Goal: Information Seeking & Learning: Learn about a topic

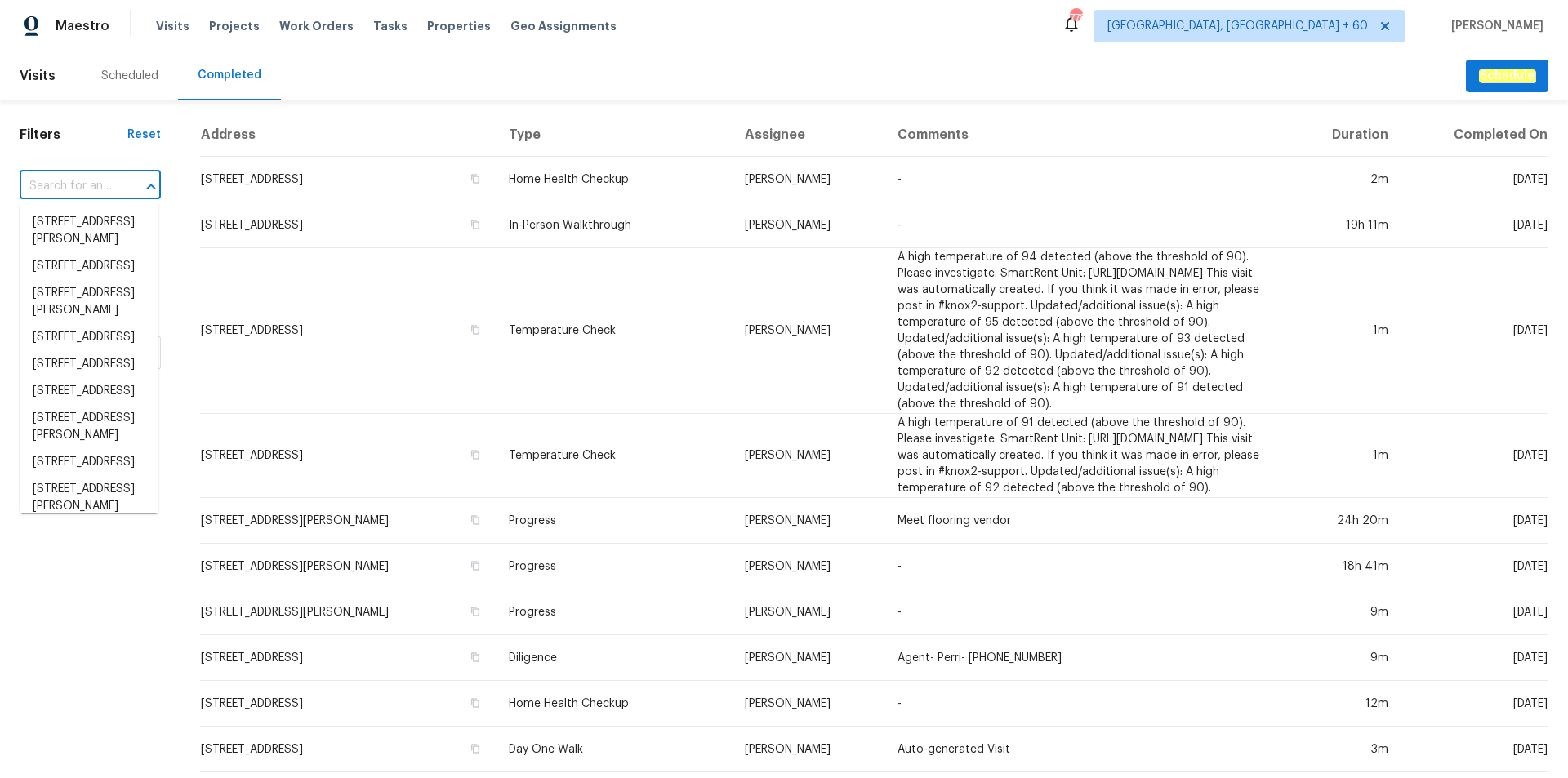
click at [87, 189] on input "text" at bounding box center [67, 186] width 95 height 25
paste input "[STREET_ADDRESS]"
type input "[STREET_ADDRESS]"
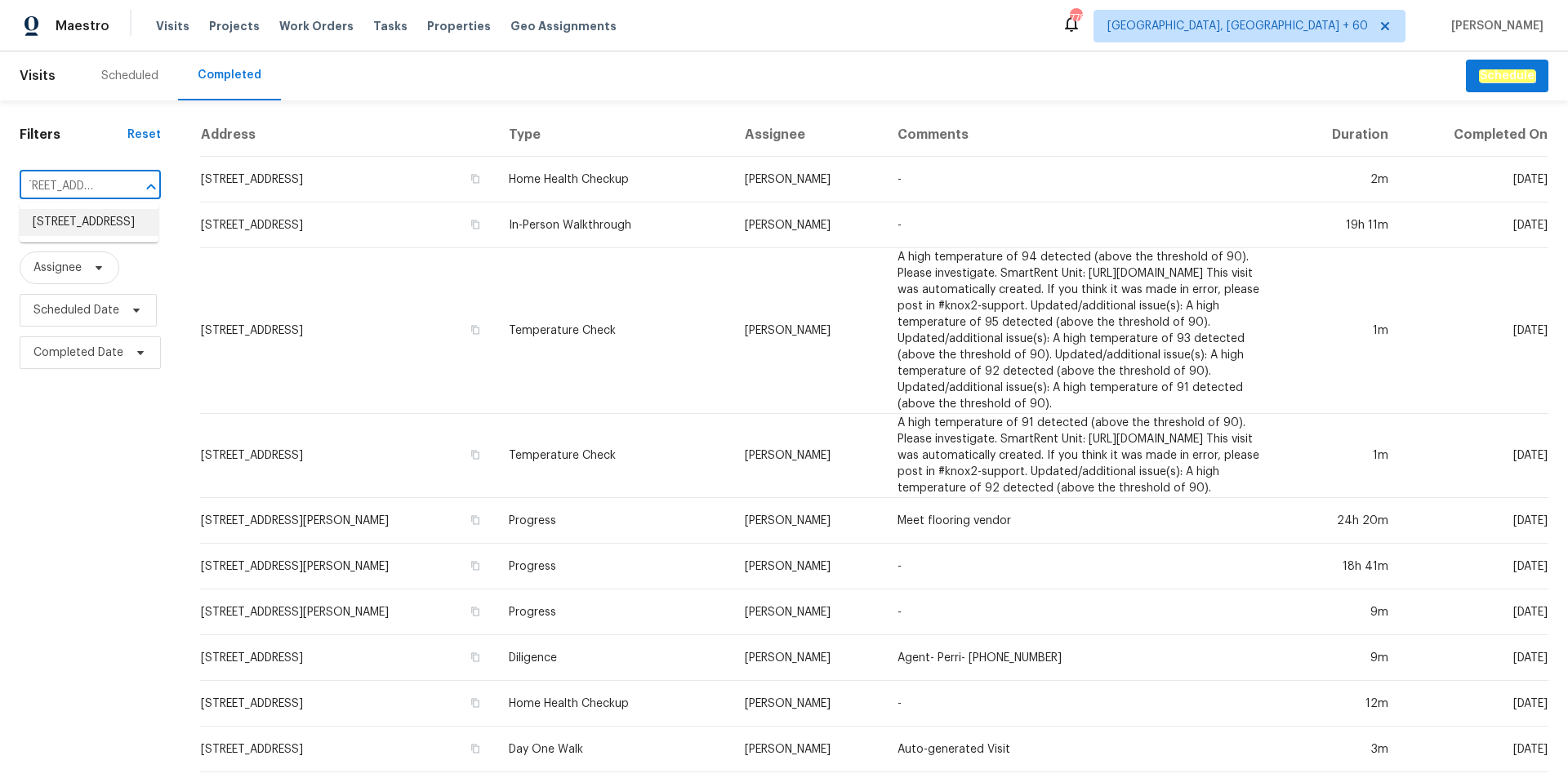
click at [100, 232] on li "[STREET_ADDRESS]" at bounding box center [89, 222] width 139 height 27
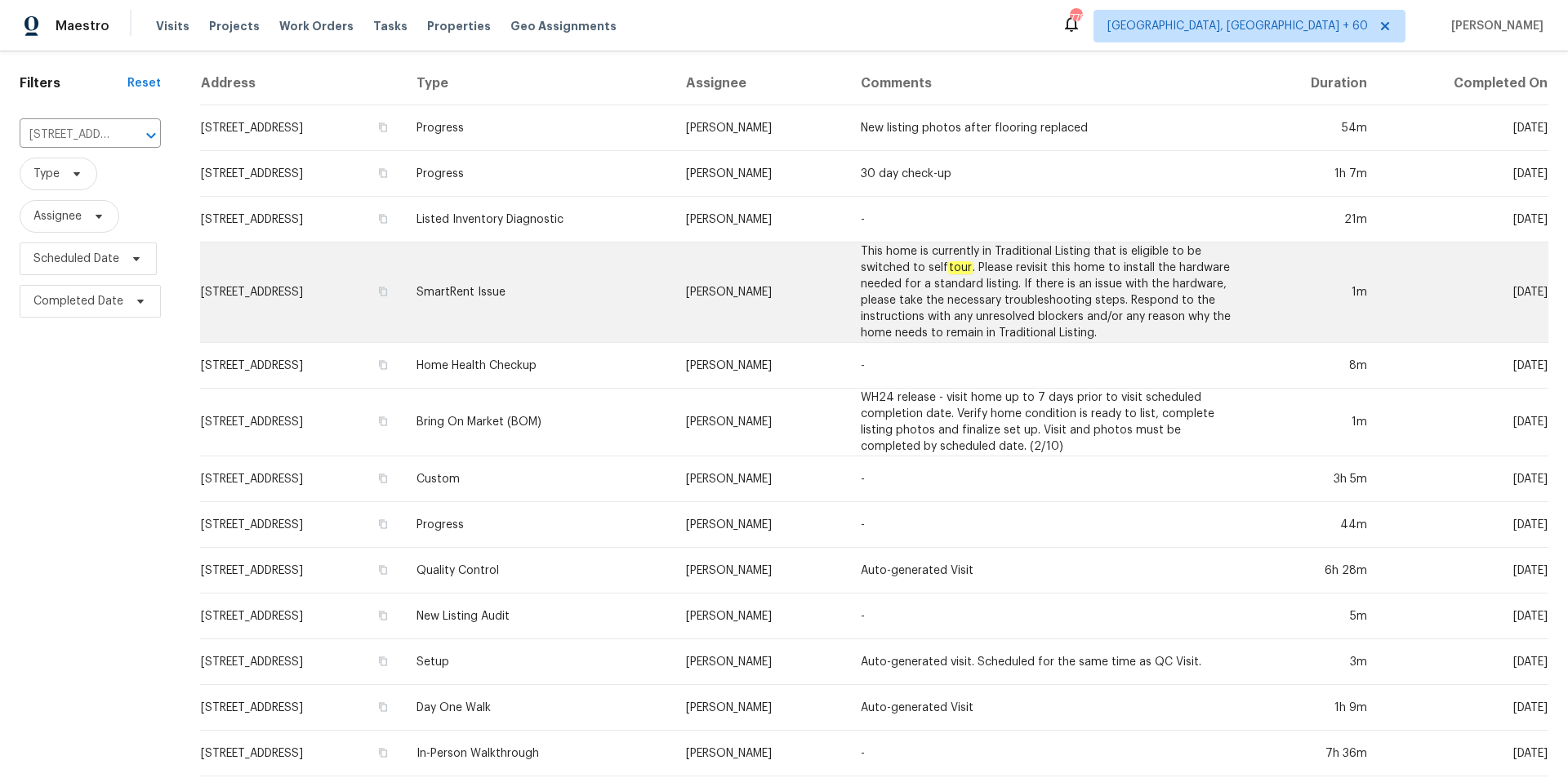
scroll to position [75, 0]
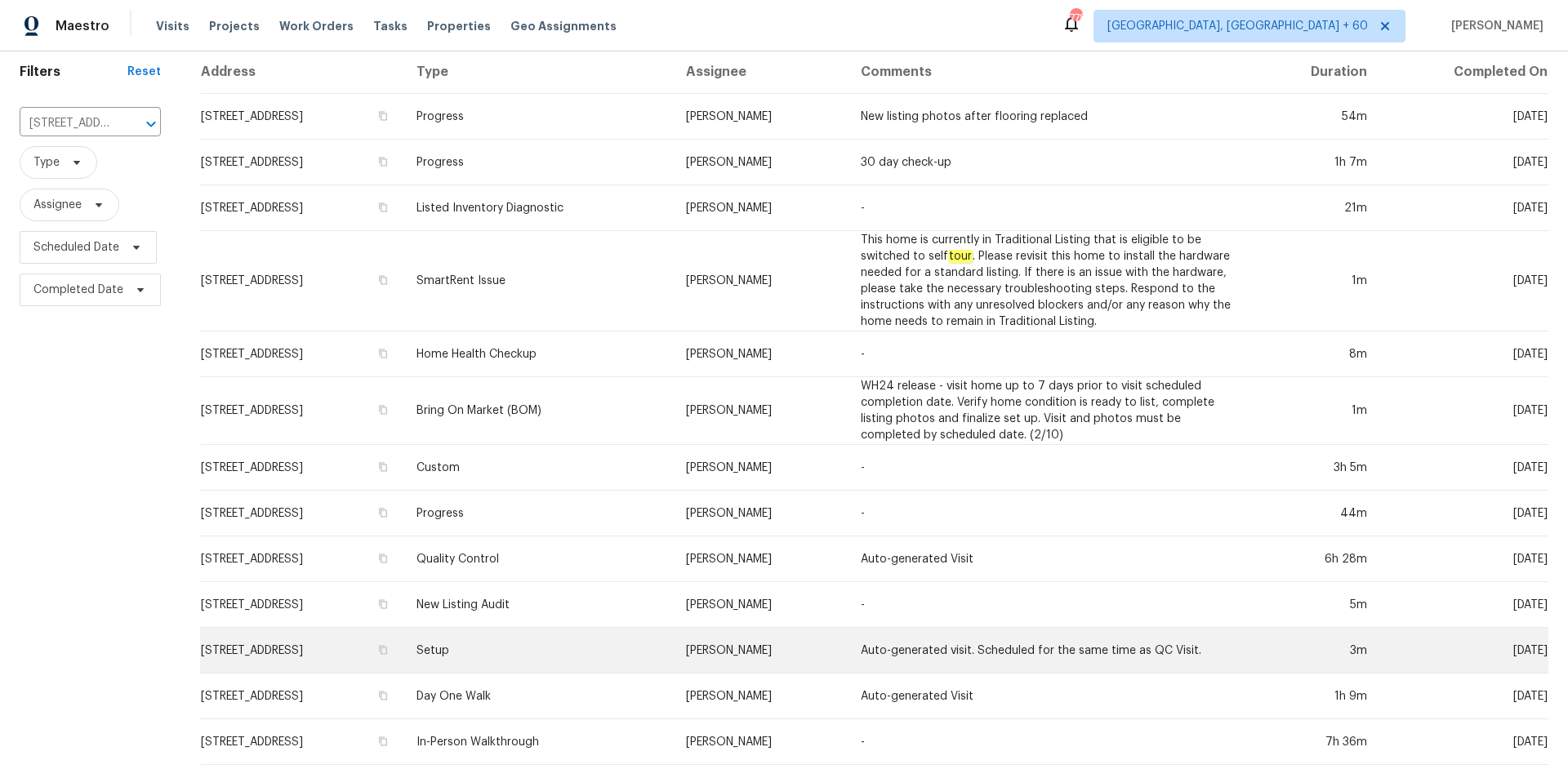
click at [589, 641] on td "Setup" at bounding box center [538, 650] width 269 height 46
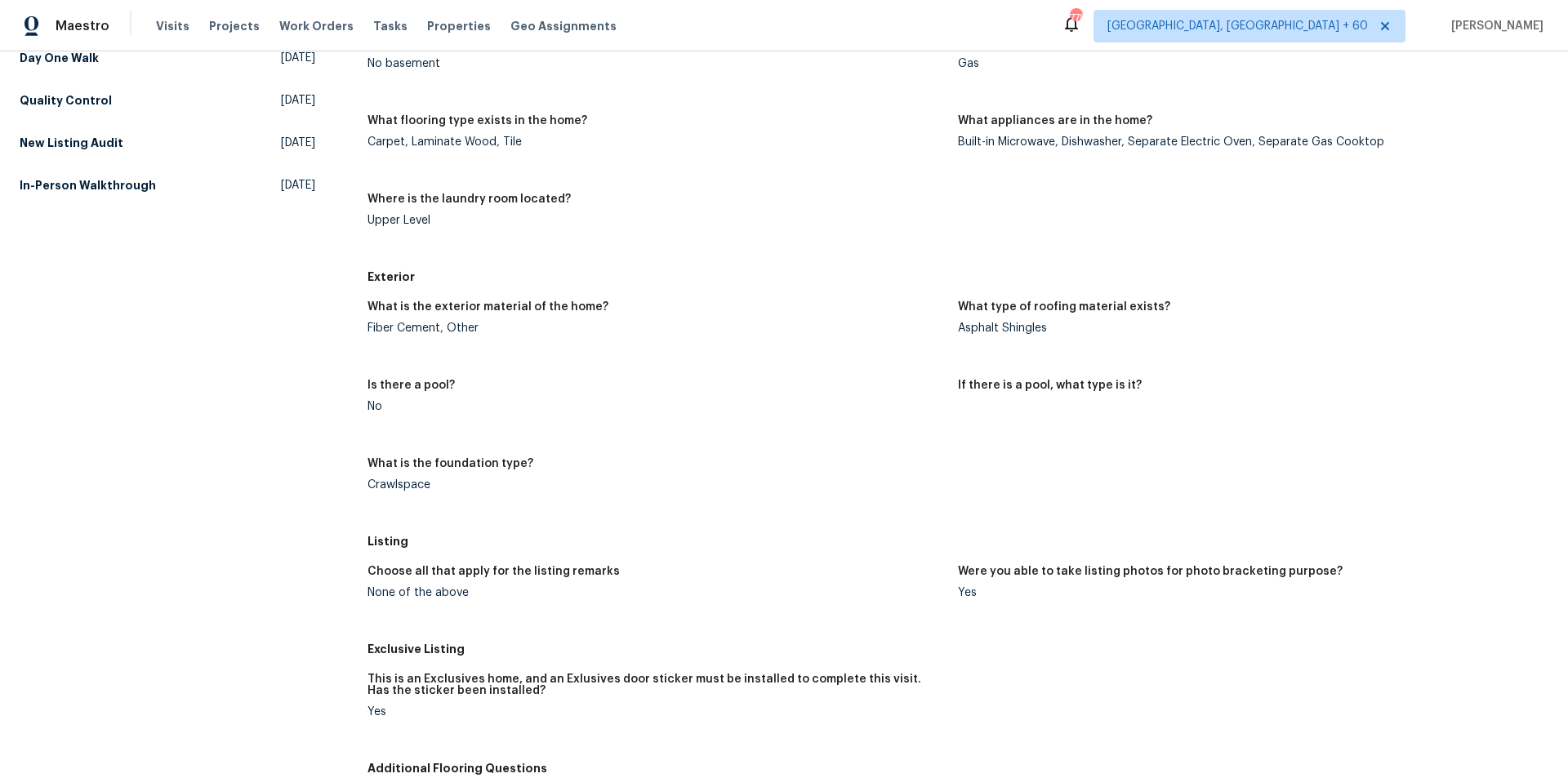
scroll to position [572, 0]
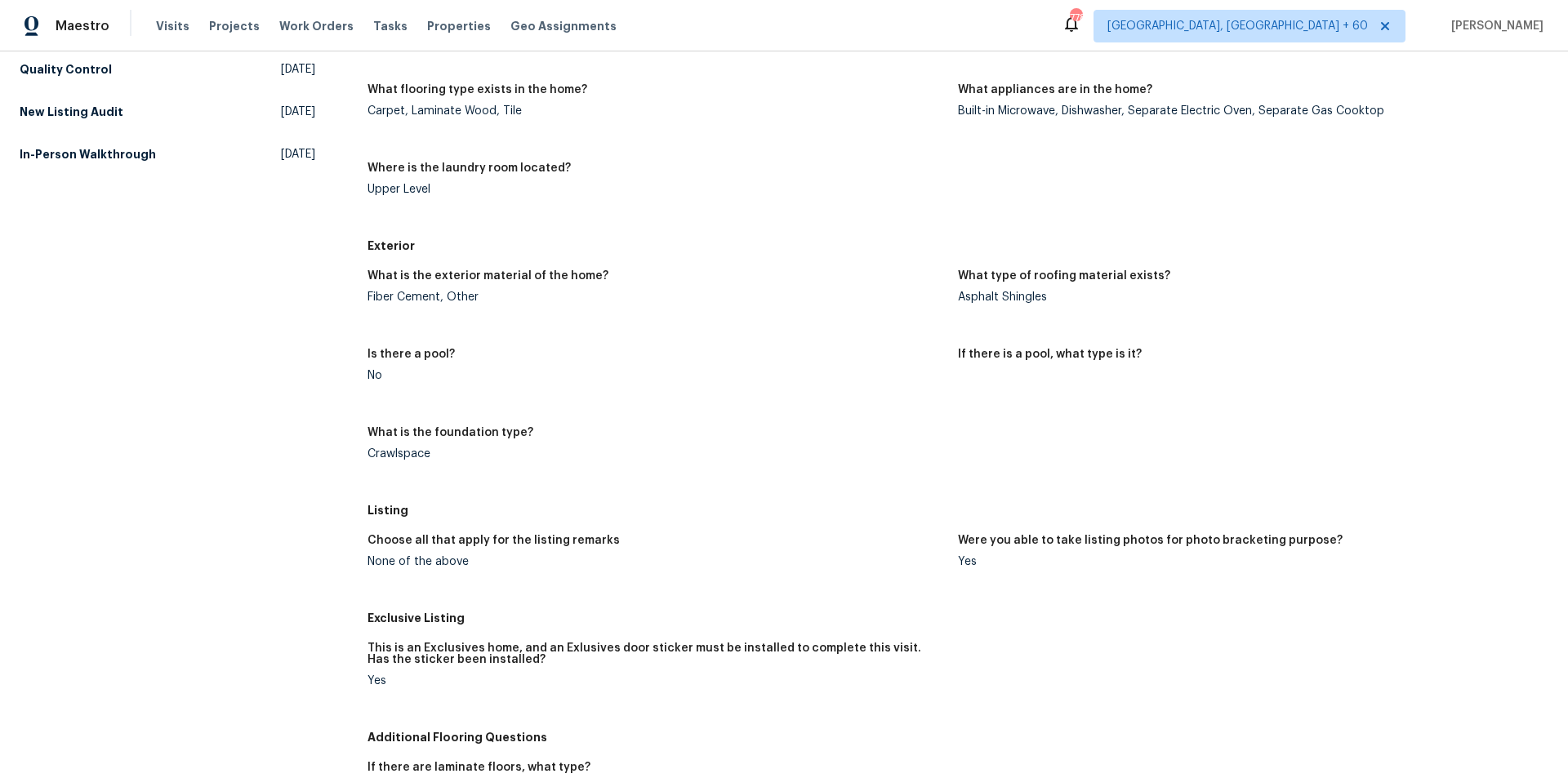
click at [391, 563] on div "None of the above" at bounding box center [656, 561] width 577 height 12
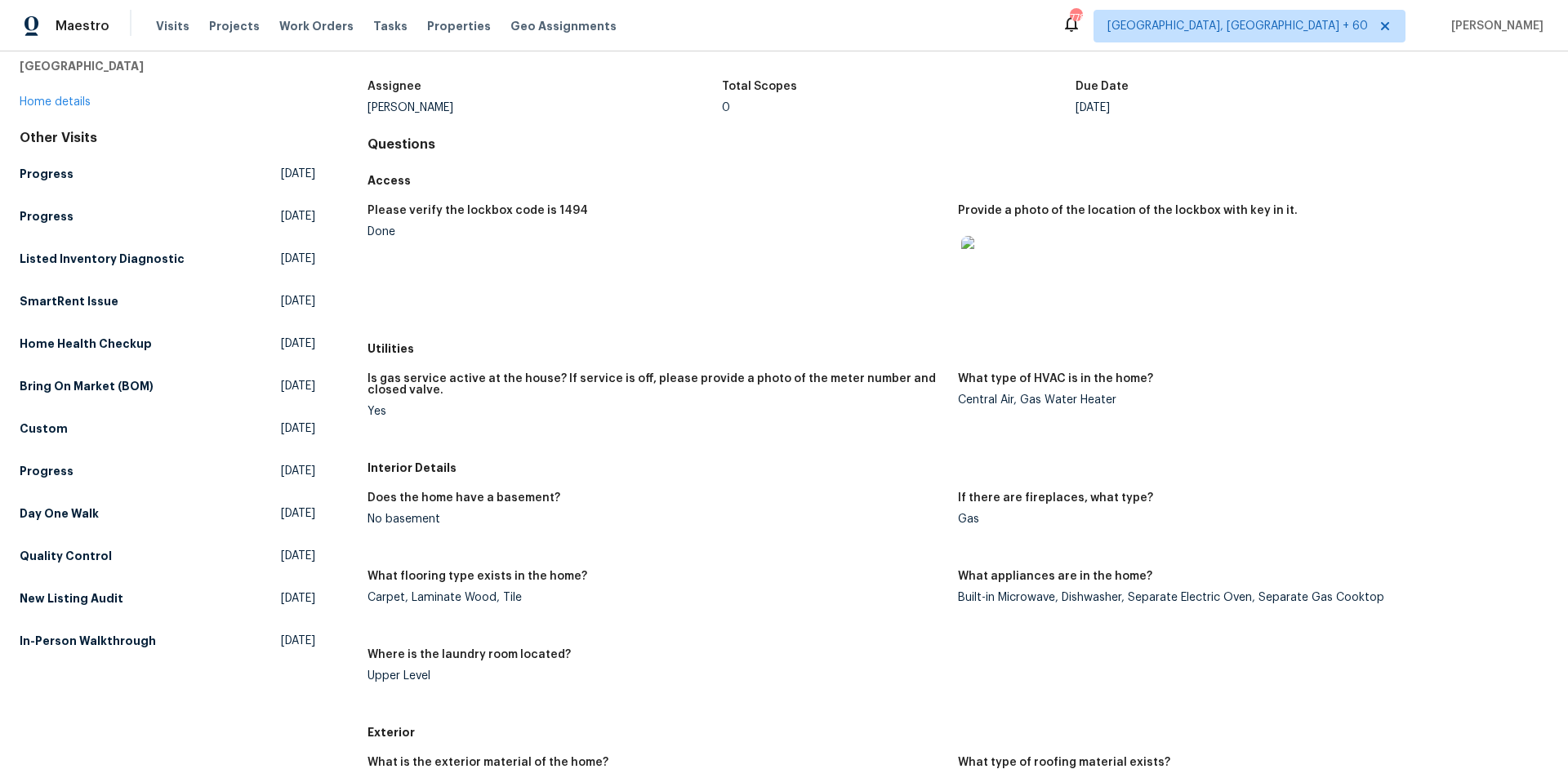
scroll to position [0, 0]
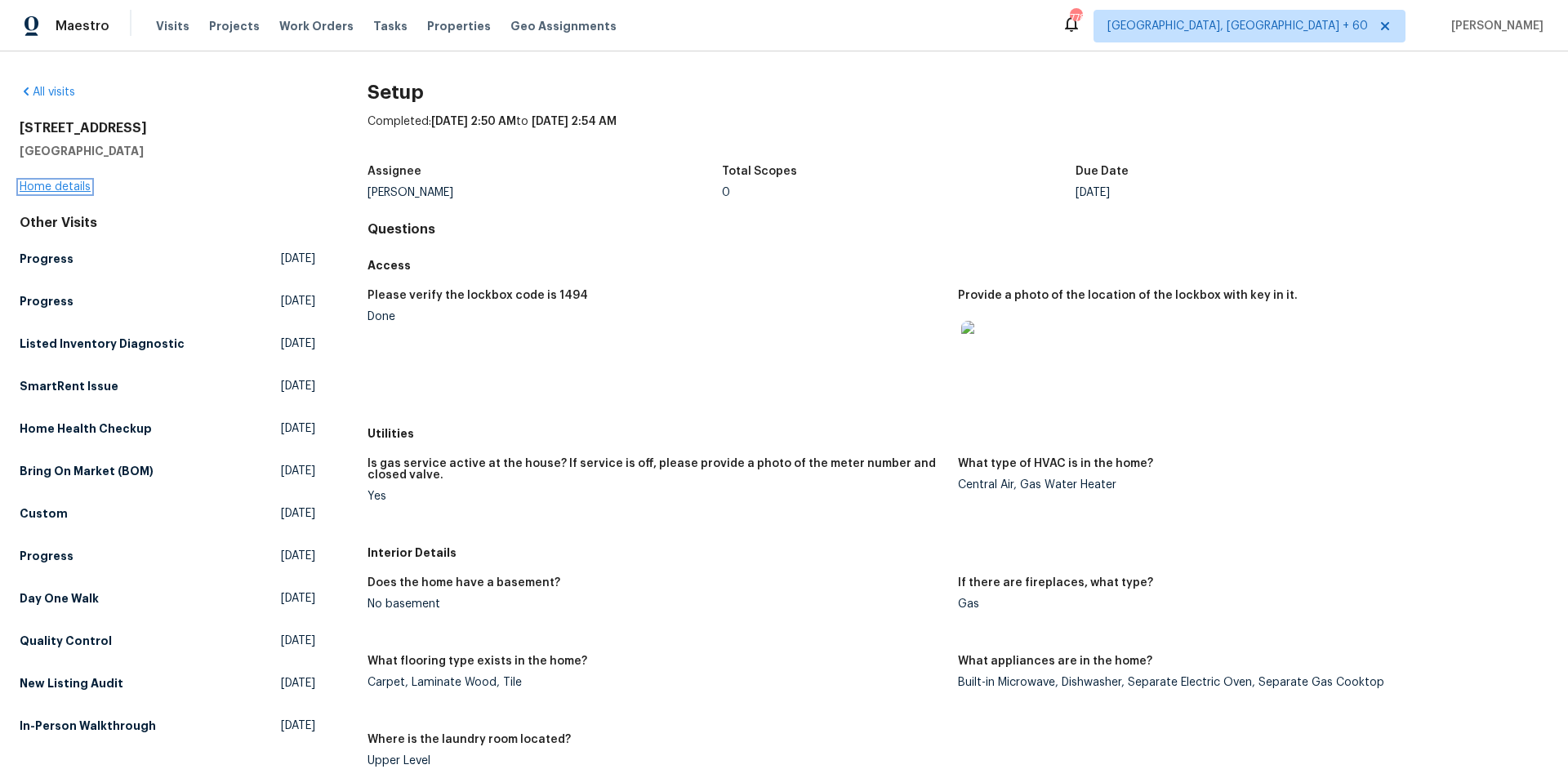
click at [74, 188] on link "Home details" at bounding box center [55, 186] width 71 height 12
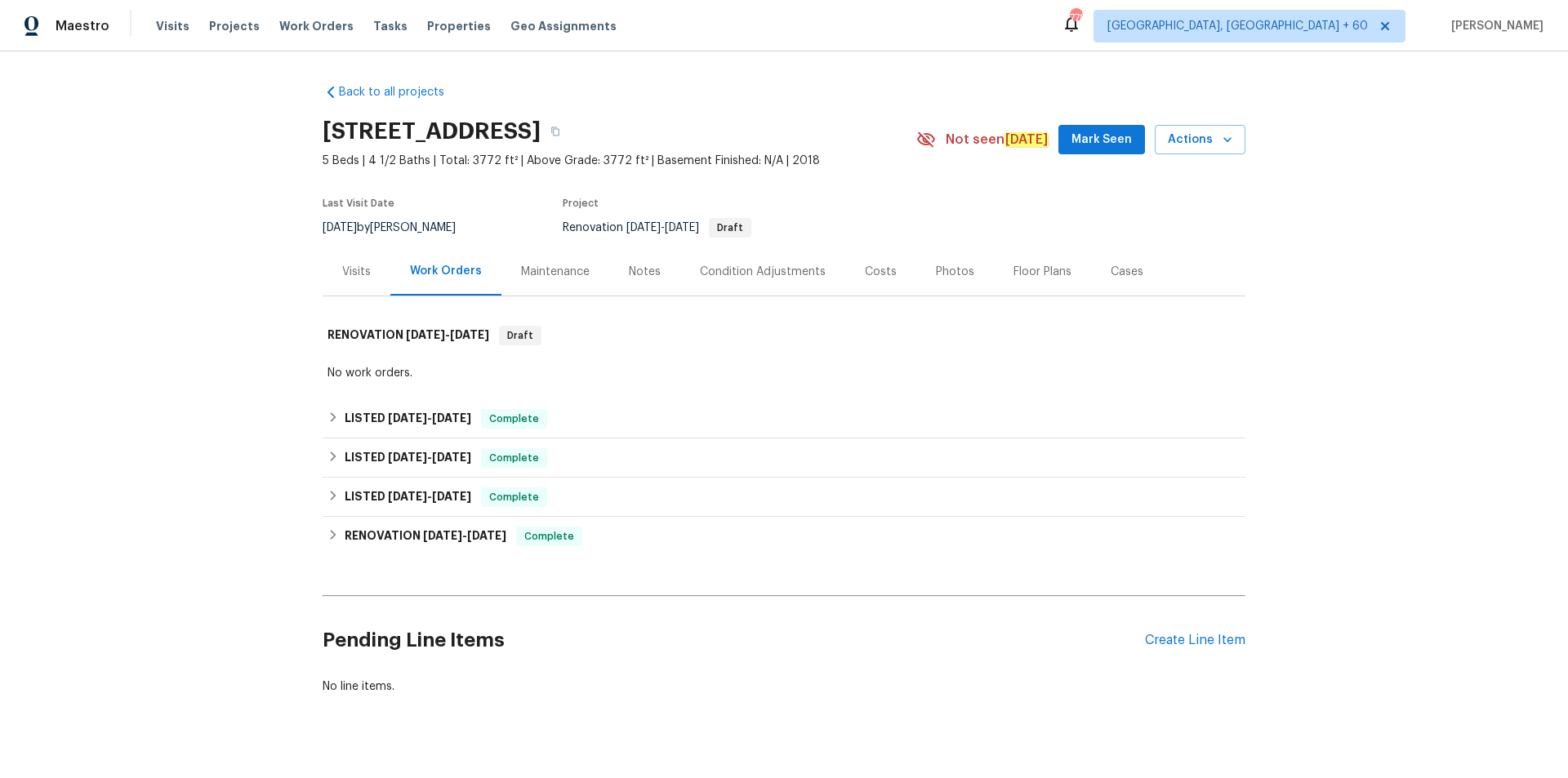
click at [951, 268] on div "Photos" at bounding box center [954, 272] width 38 height 16
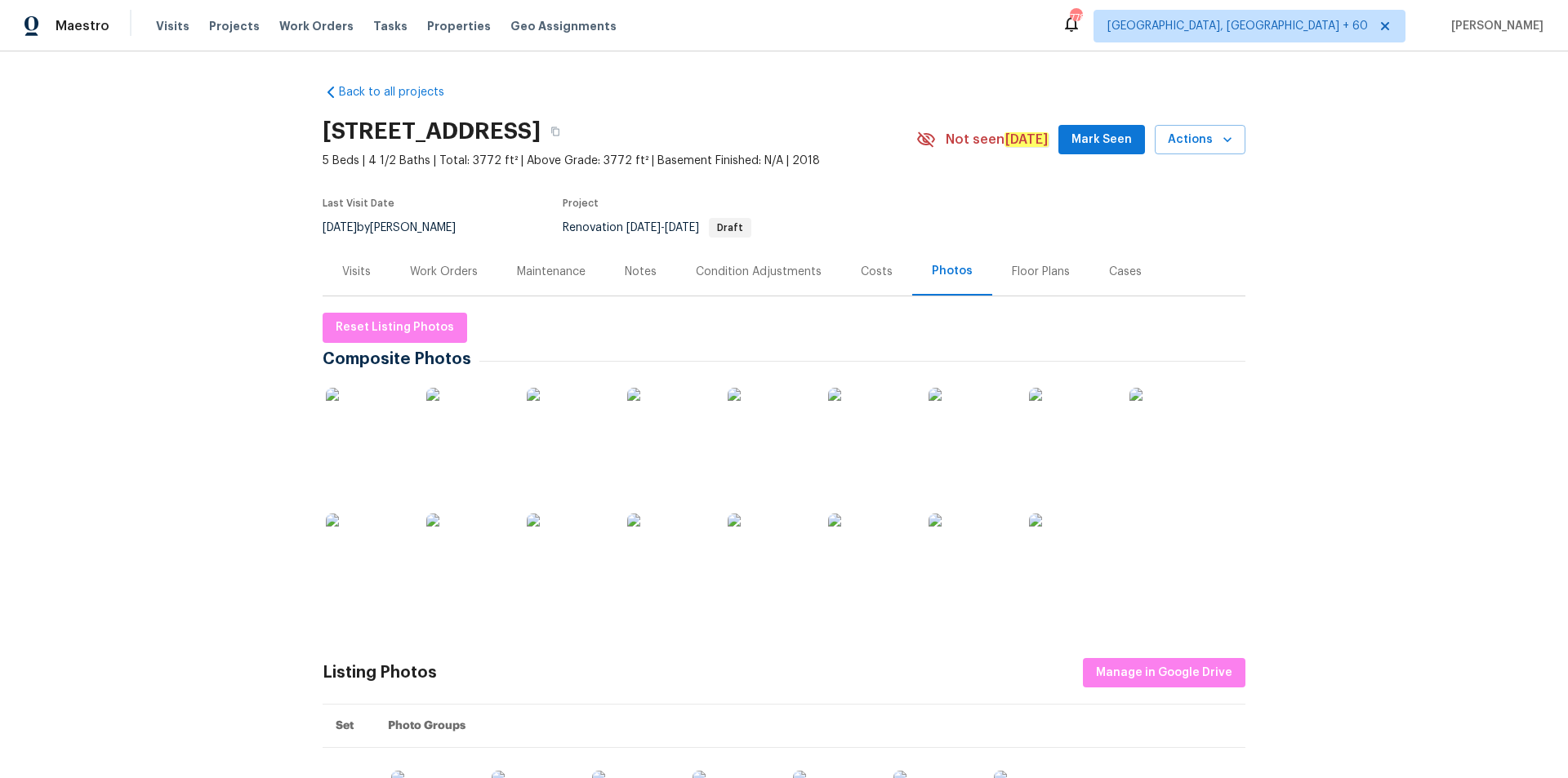
click at [448, 441] on img at bounding box center [467, 429] width 82 height 82
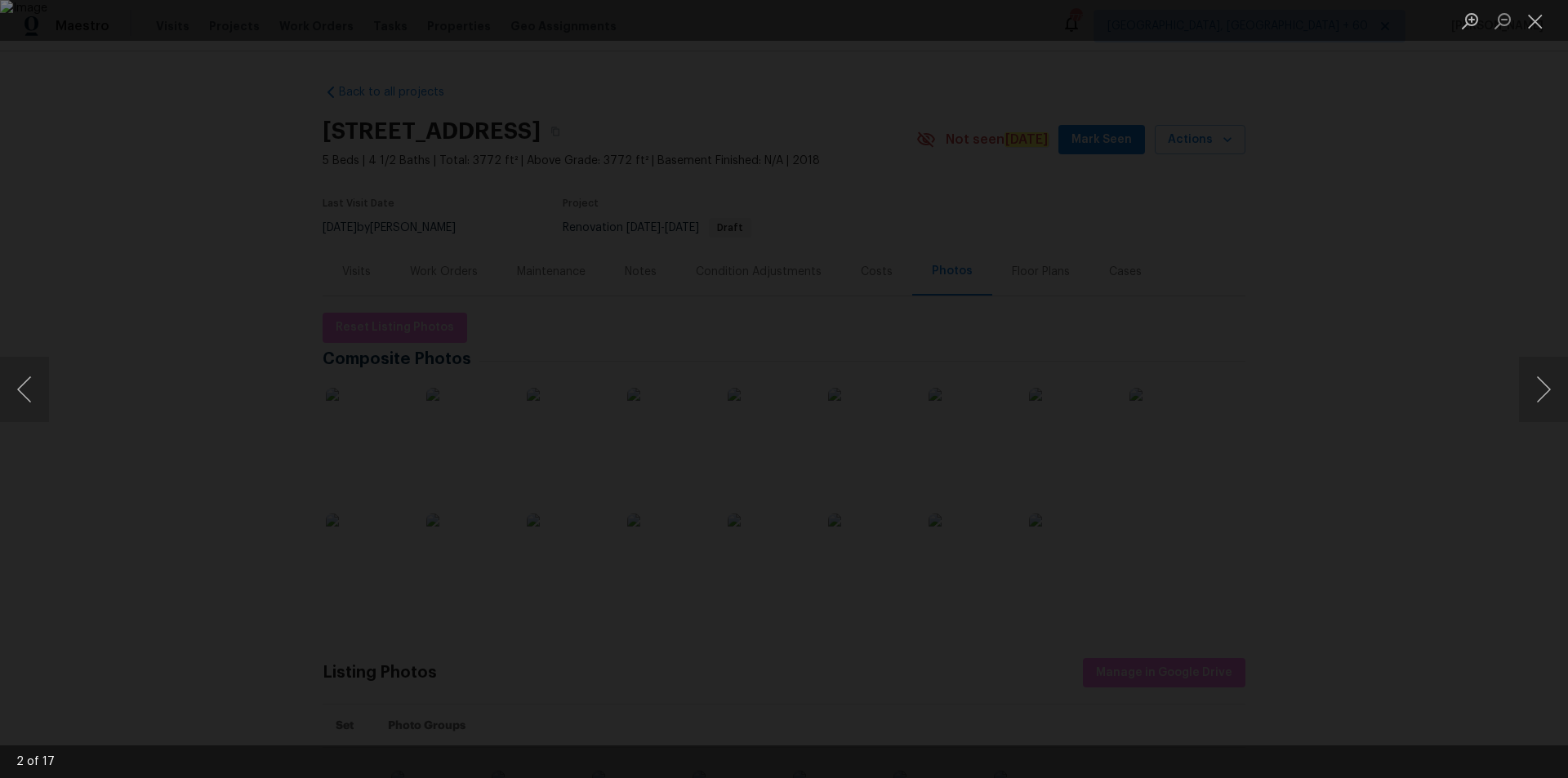
click at [1431, 204] on div "Lightbox" at bounding box center [784, 389] width 1568 height 778
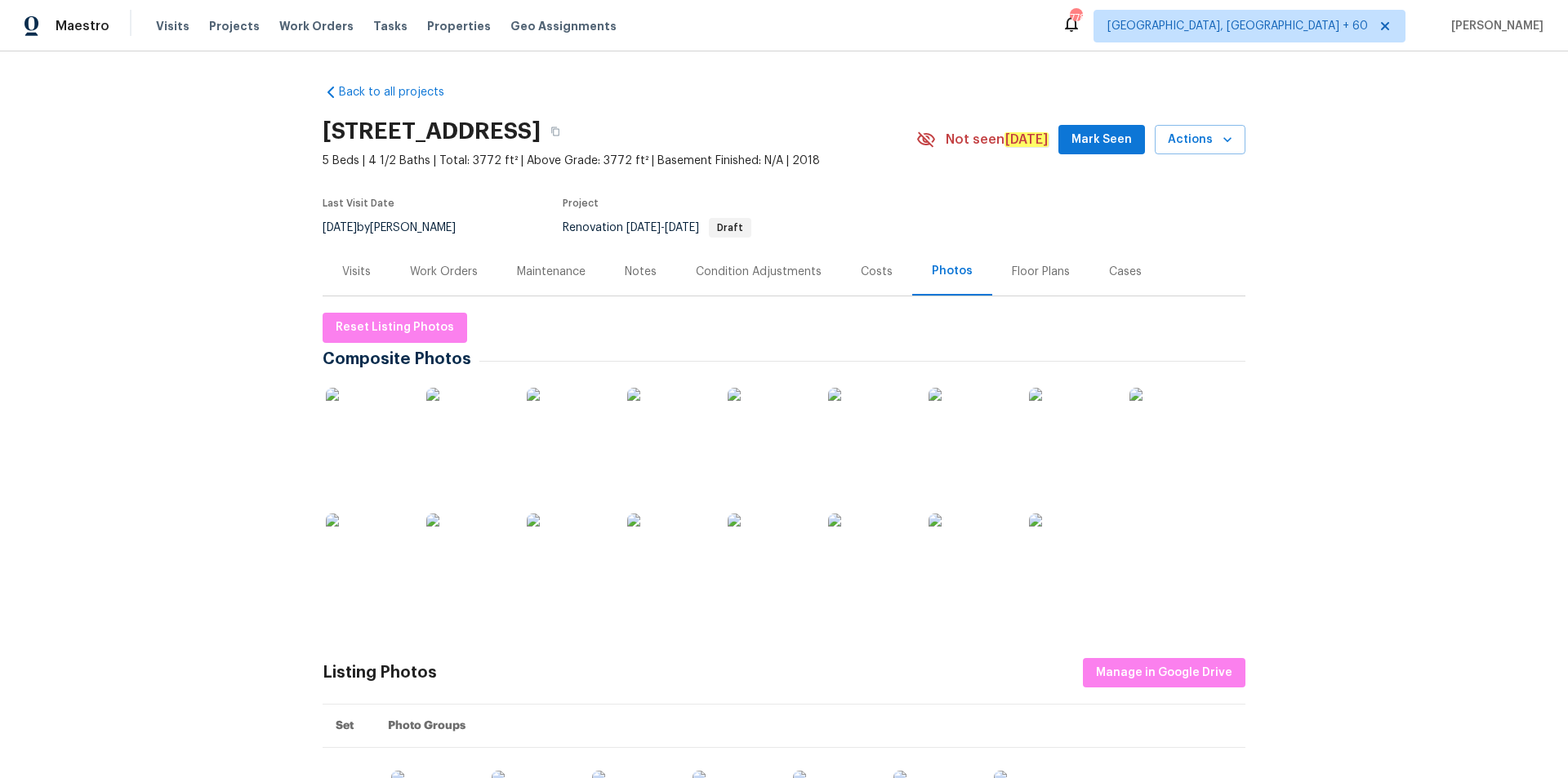
click at [1060, 441] on img at bounding box center [1069, 429] width 82 height 82
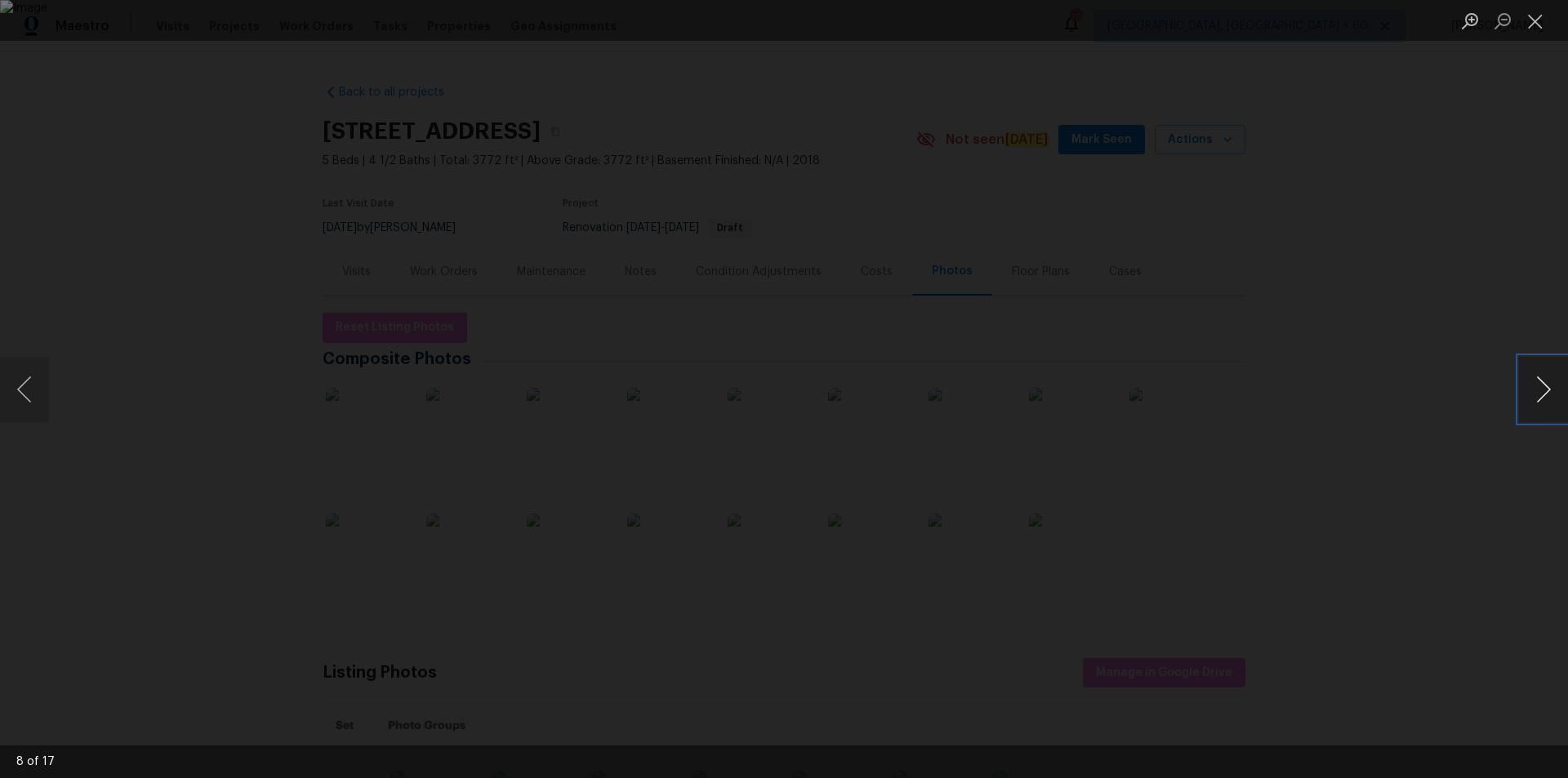
click at [1538, 382] on button "Next image" at bounding box center [1543, 389] width 49 height 65
click at [1517, 224] on div "Lightbox" at bounding box center [784, 389] width 1568 height 778
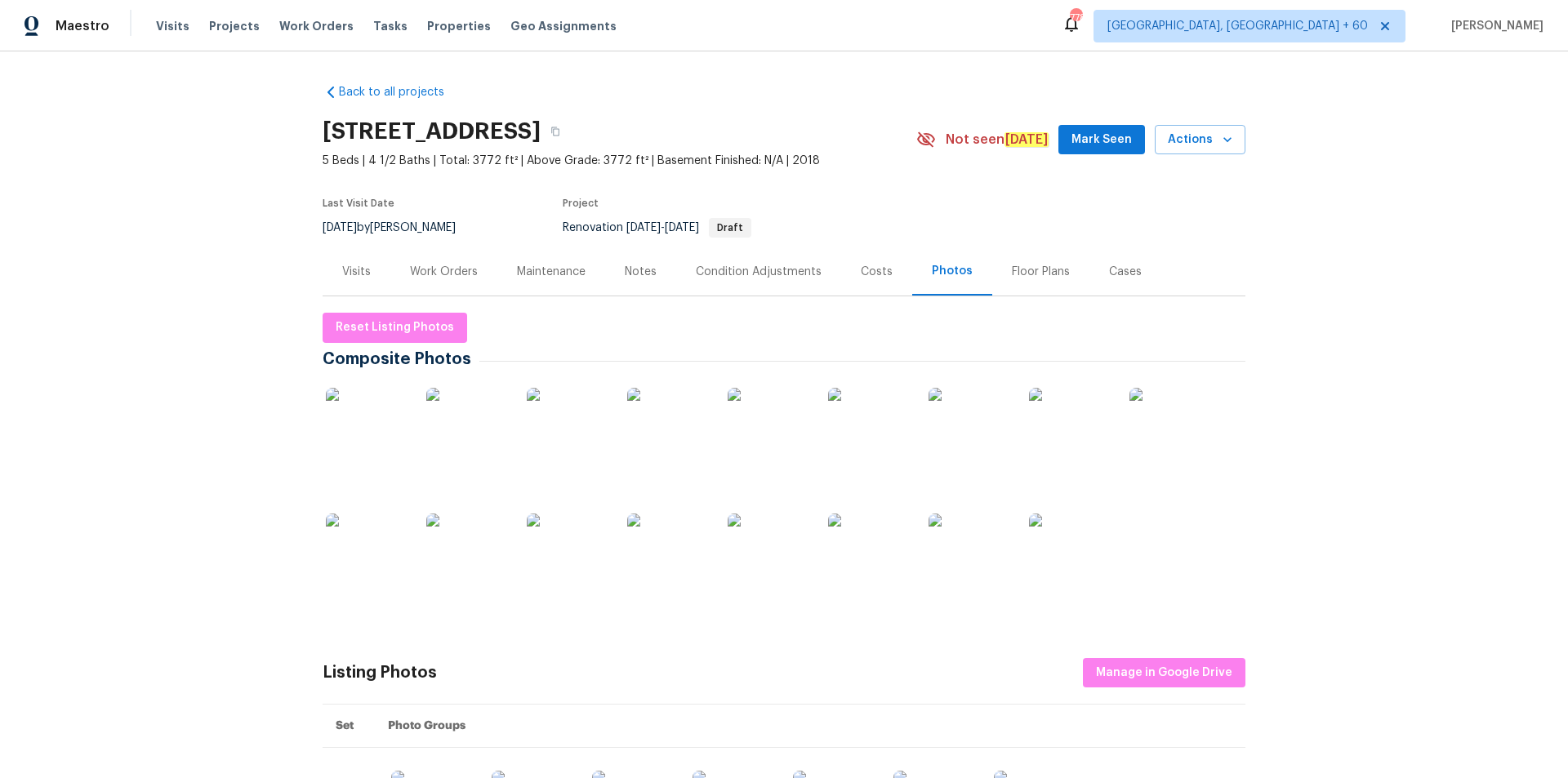
click at [442, 128] on h2 "[STREET_ADDRESS]" at bounding box center [432, 131] width 218 height 16
copy div "[STREET_ADDRESS]"
click at [285, 196] on div "Back to all projects [STREET_ADDRESS] 5 Beds | 4 1/2 Baths | Total: 3772 ft² | …" at bounding box center [784, 415] width 1568 height 727
